Goal: Information Seeking & Learning: Learn about a topic

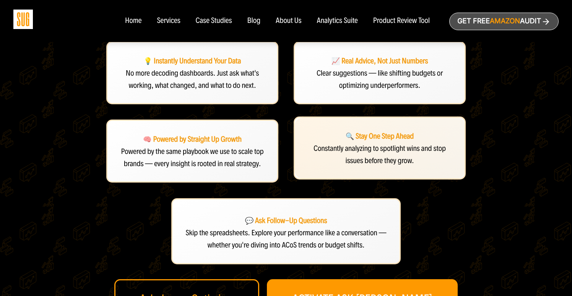
scroll to position [239, 0]
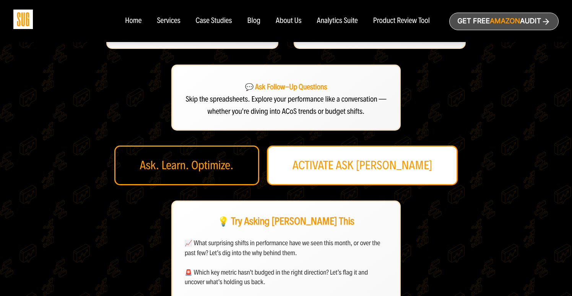
click at [356, 146] on link "ACTIVATE ASK [PERSON_NAME]" at bounding box center [362, 166] width 191 height 40
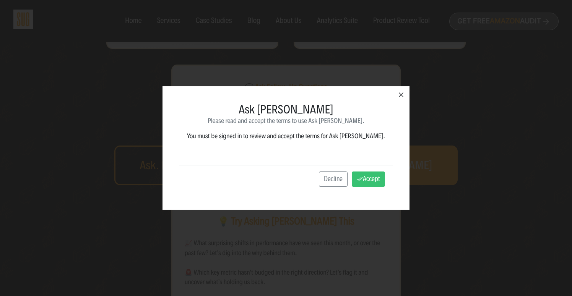
click at [397, 93] on icon "button" at bounding box center [401, 94] width 9 height 9
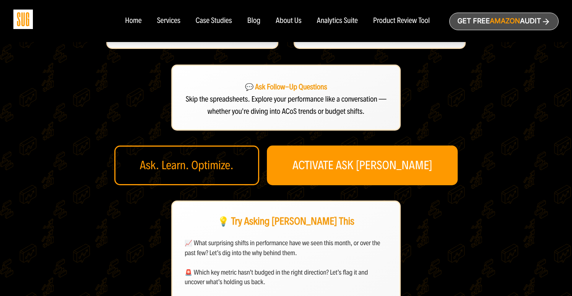
click at [408, 206] on div "💡 Instantly Understand Your Data No more decoding dashboards. Just ask what's w…" at bounding box center [286, 129] width 383 height 444
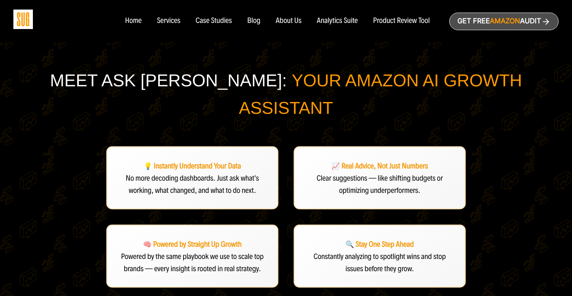
scroll to position [0, 0]
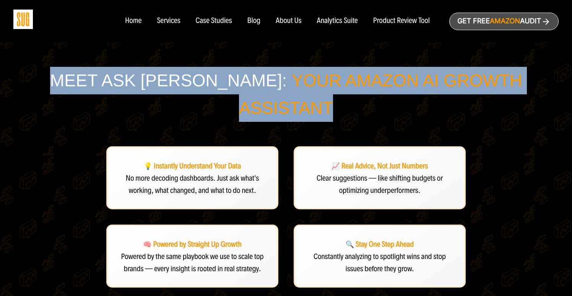
drag, startPoint x: 58, startPoint y: 80, endPoint x: 528, endPoint y: 89, distance: 470.6
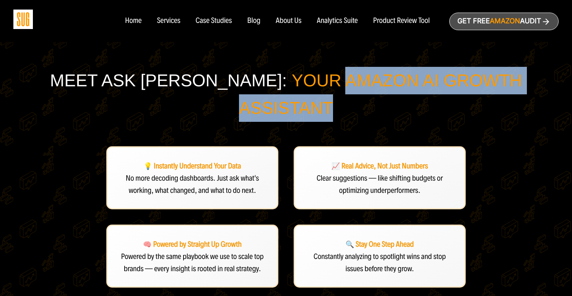
drag, startPoint x: 246, startPoint y: 80, endPoint x: 529, endPoint y: 75, distance: 283.5
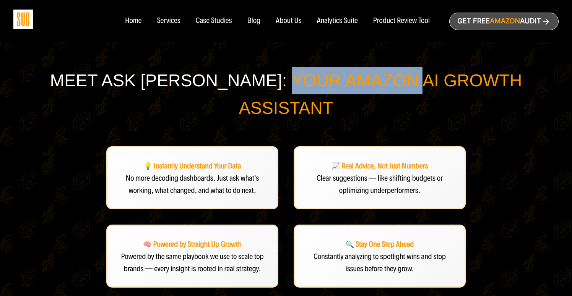
drag, startPoint x: 192, startPoint y: 81, endPoint x: 335, endPoint y: 81, distance: 143.1
click at [332, 81] on span "Your Amazon AI Growth Assistant" at bounding box center [380, 94] width 283 height 47
click at [335, 81] on span "Your Amazon AI Growth Assistant" at bounding box center [380, 94] width 283 height 47
